Goal: Information Seeking & Learning: Find specific fact

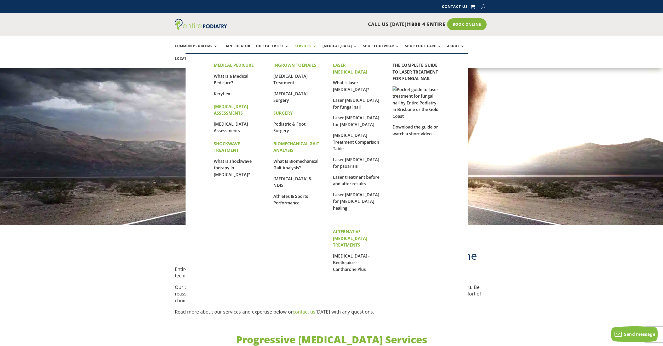
click at [308, 46] on link "Services" at bounding box center [306, 49] width 22 height 11
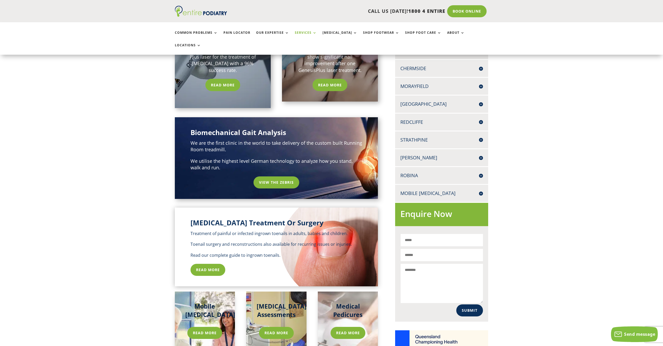
scroll to position [167, 0]
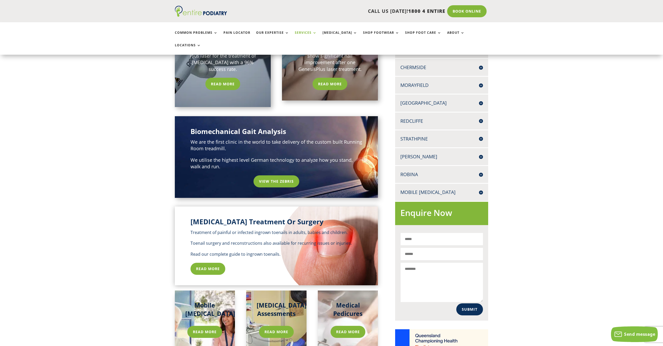
click at [483, 100] on h4 "[GEOGRAPHIC_DATA]" at bounding box center [442, 103] width 83 height 7
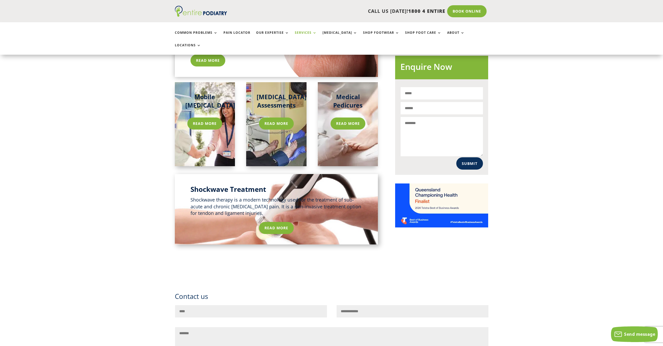
scroll to position [376, 0]
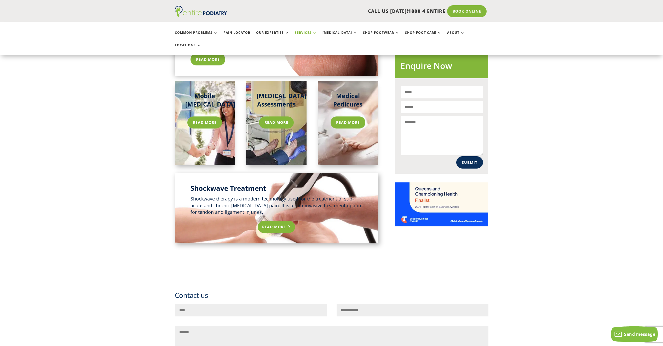
click at [282, 221] on link "Read More" at bounding box center [276, 227] width 37 height 12
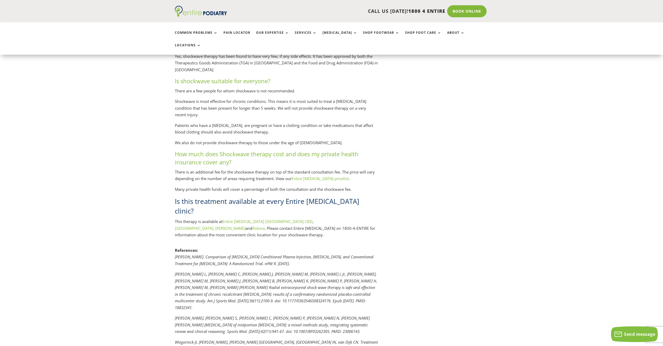
scroll to position [1046, 0]
click at [328, 175] on link "Entire Podiatry pricelist" at bounding box center [320, 177] width 57 height 5
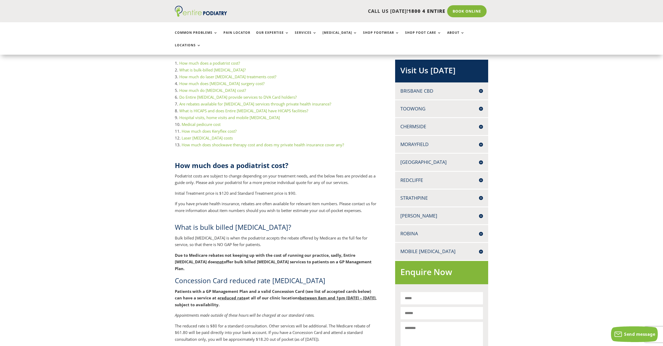
scroll to position [105, 0]
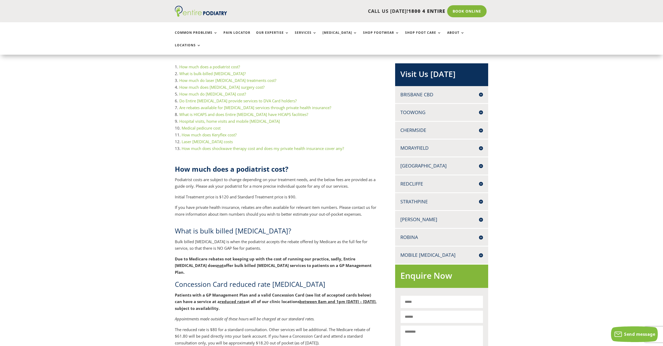
click at [275, 146] on link "How much does shockwave therapy cost and does my private health insurance cover…" at bounding box center [263, 148] width 162 height 5
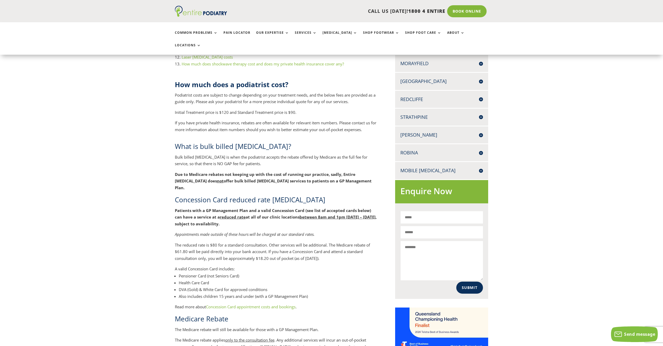
scroll to position [168, 0]
